Goal: Task Accomplishment & Management: Manage account settings

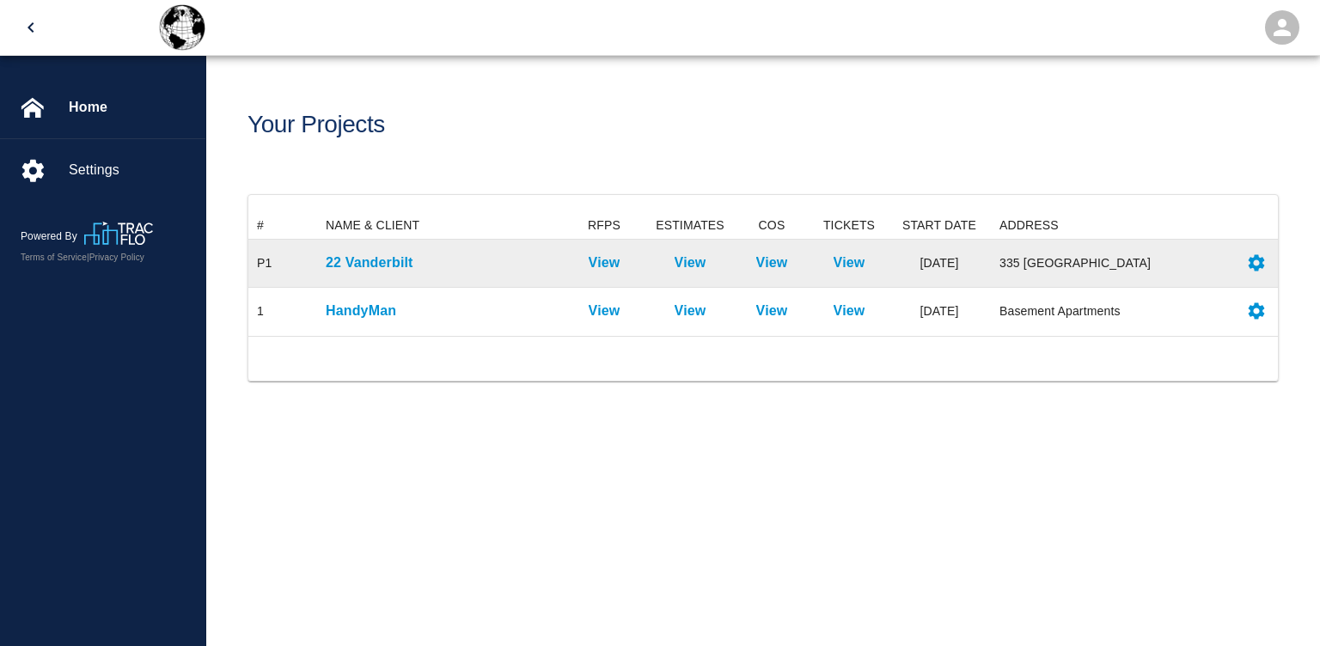
scroll to position [124, 1030]
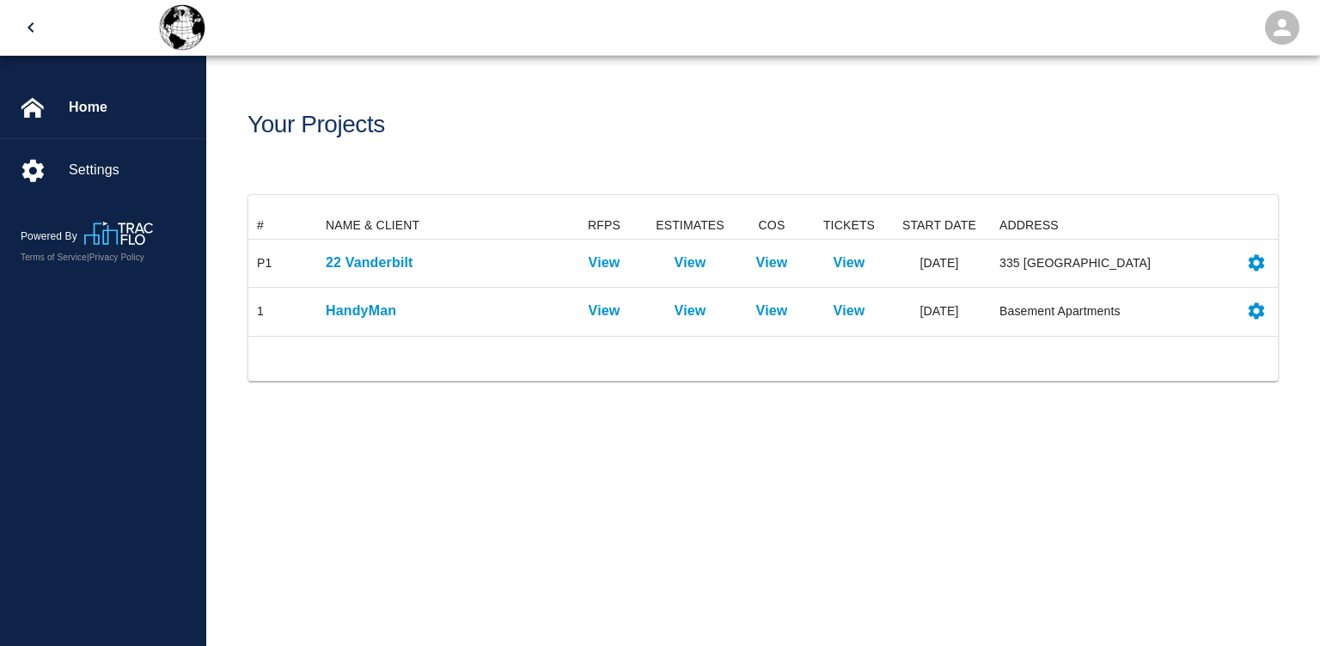
click at [1279, 34] on icon "open" at bounding box center [1282, 27] width 17 height 17
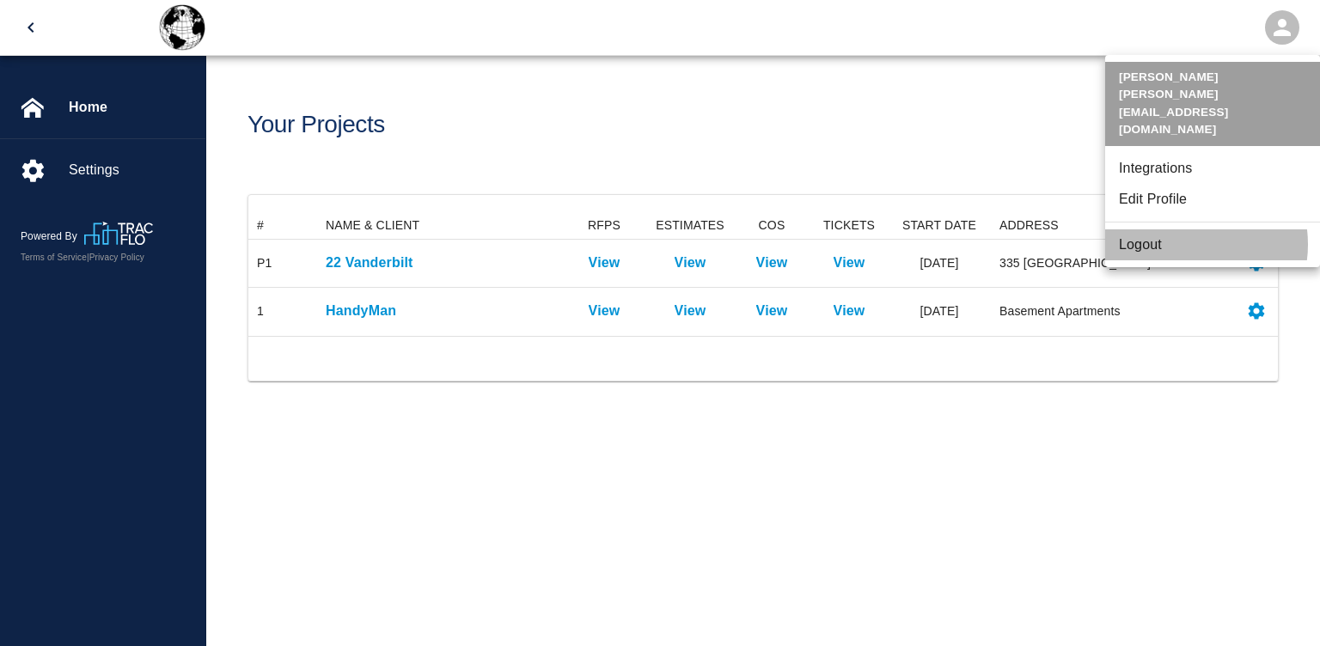
click at [1189, 229] on li "Logout" at bounding box center [1212, 244] width 215 height 31
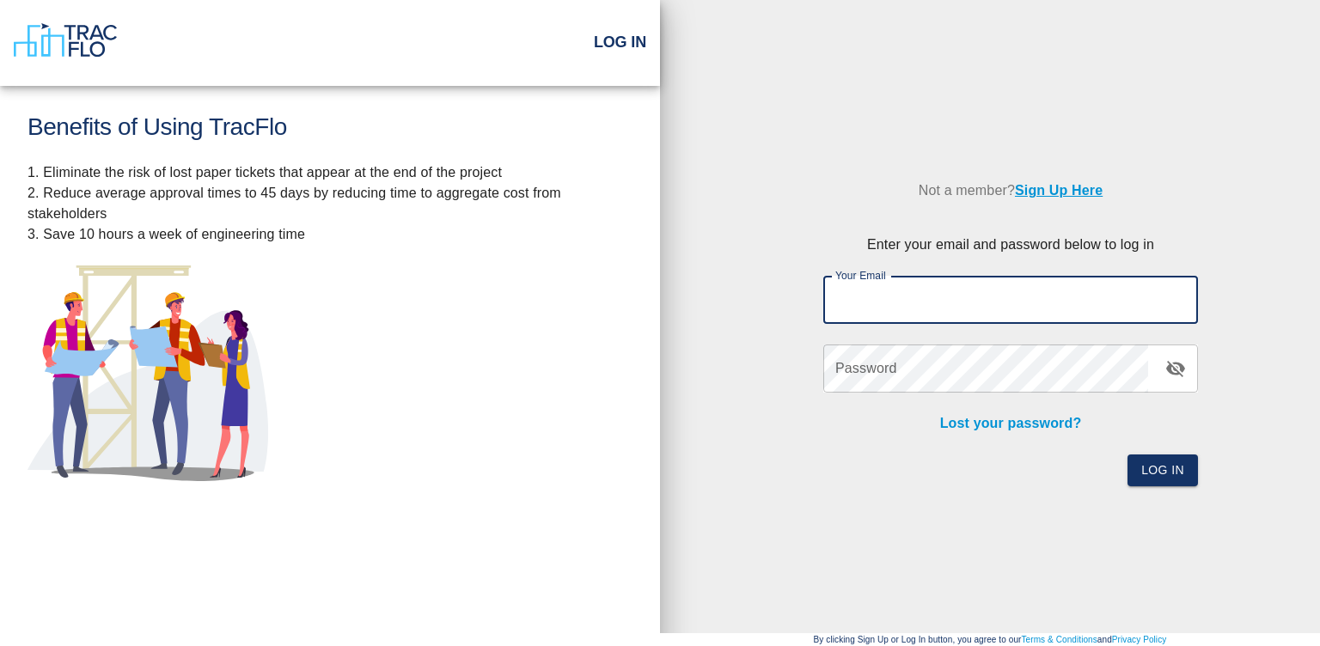
type input "[PERSON_NAME][EMAIL_ADDRESS][DOMAIN_NAME]"
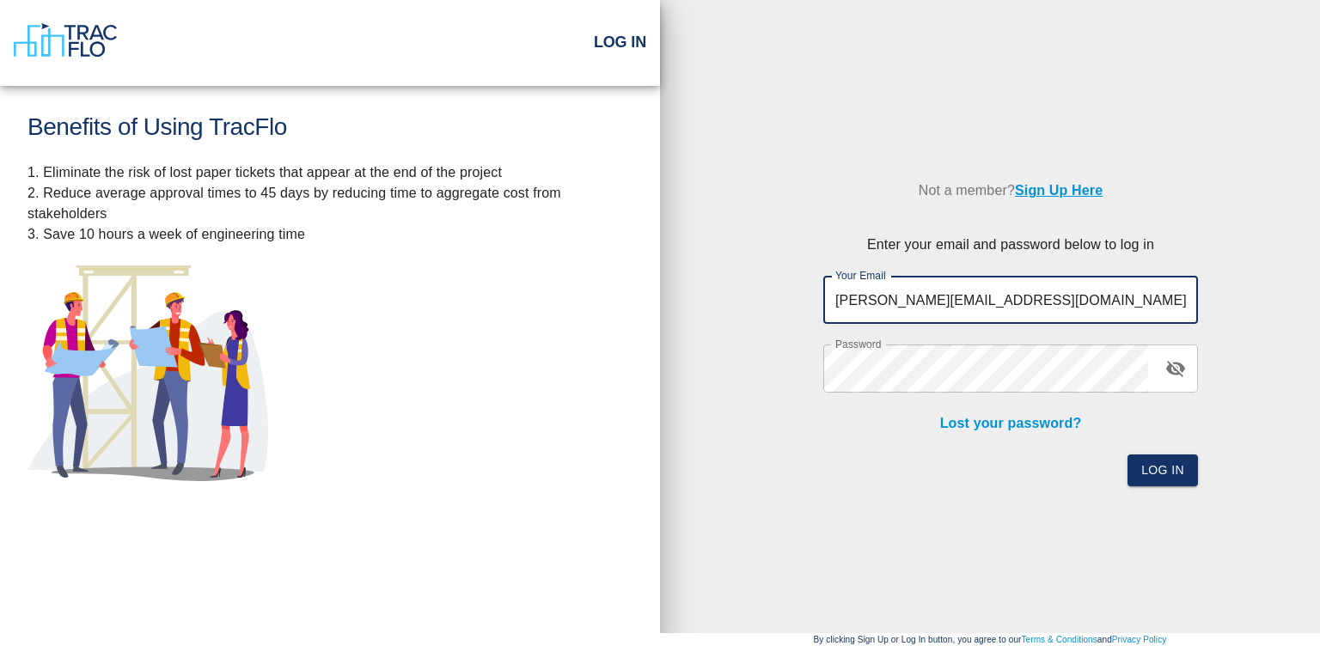
click at [1105, 278] on input "[PERSON_NAME][EMAIL_ADDRESS][DOMAIN_NAME]" at bounding box center [1010, 300] width 375 height 48
click at [1178, 467] on button "Log In" at bounding box center [1163, 471] width 70 height 32
